Goal: Task Accomplishment & Management: Manage account settings

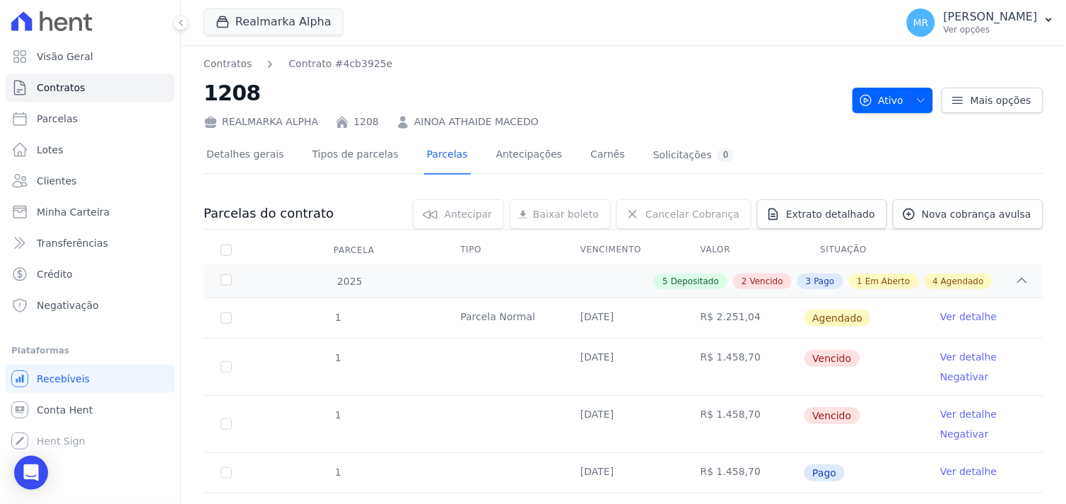
scroll to position [471, 0]
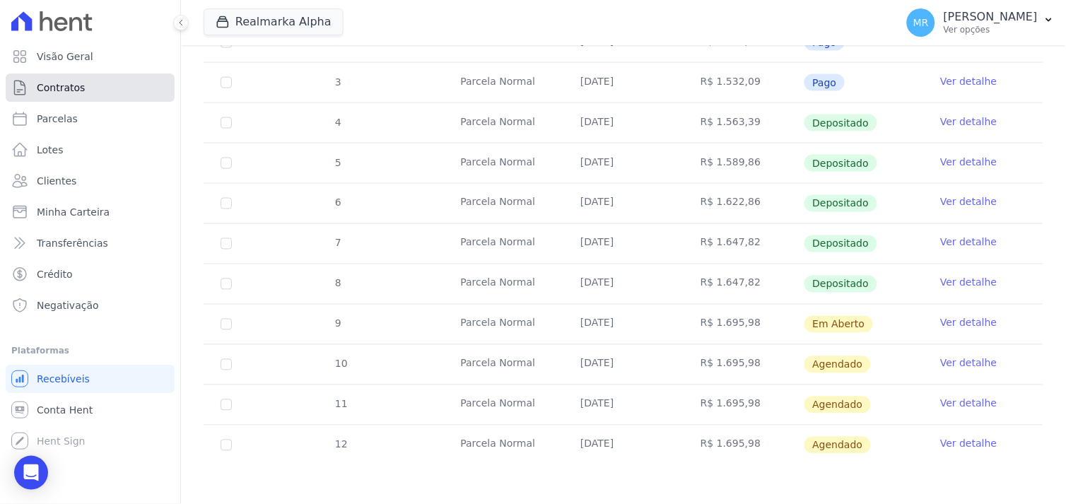
click at [71, 93] on span "Contratos" at bounding box center [61, 88] width 48 height 14
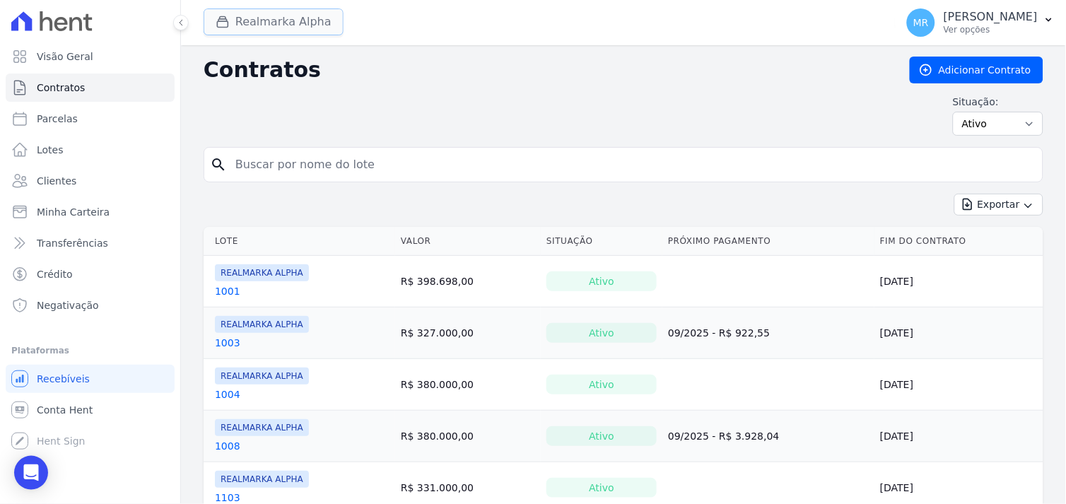
click at [301, 25] on button "Realmarka Alpha" at bounding box center [274, 21] width 140 height 27
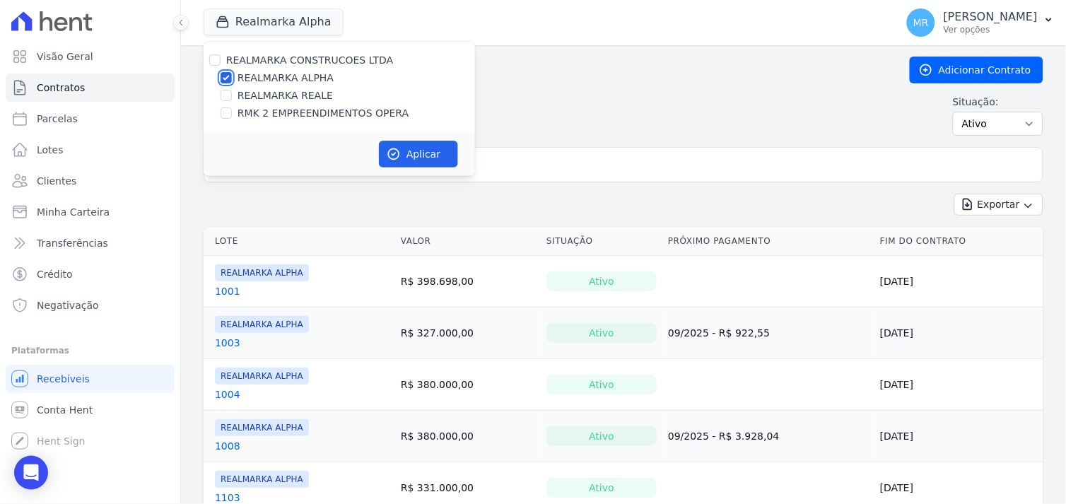
click at [226, 78] on input "REALMARKA ALPHA" at bounding box center [226, 77] width 11 height 11
checkbox input "false"
click at [225, 116] on input "RMK 2 EMPREENDIMENTOS OPERA" at bounding box center [226, 112] width 11 height 11
checkbox input "true"
drag, startPoint x: 394, startPoint y: 150, endPoint x: 409, endPoint y: 180, distance: 33.2
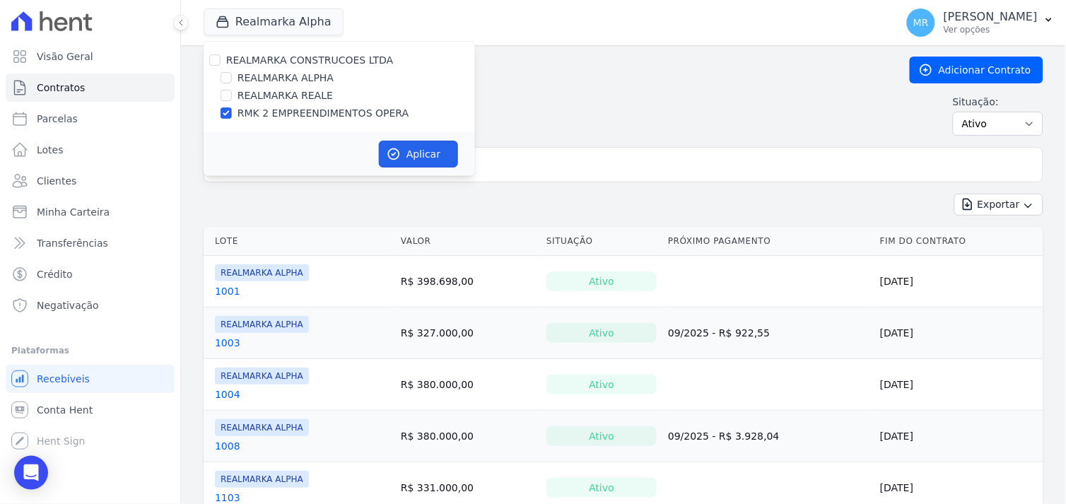
click at [396, 156] on icon "button" at bounding box center [394, 154] width 14 height 14
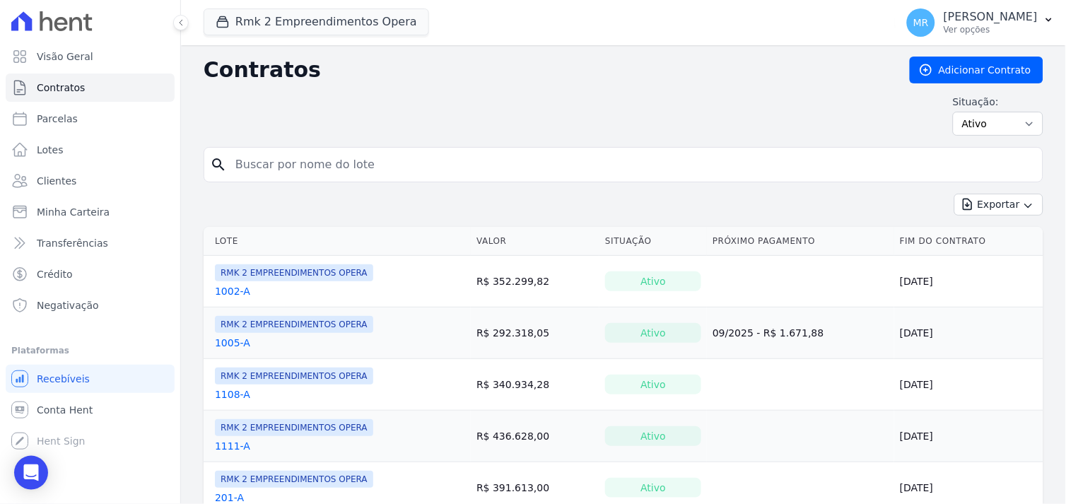
click at [606, 161] on input "search" at bounding box center [632, 165] width 810 height 28
